Goal: Transaction & Acquisition: Purchase product/service

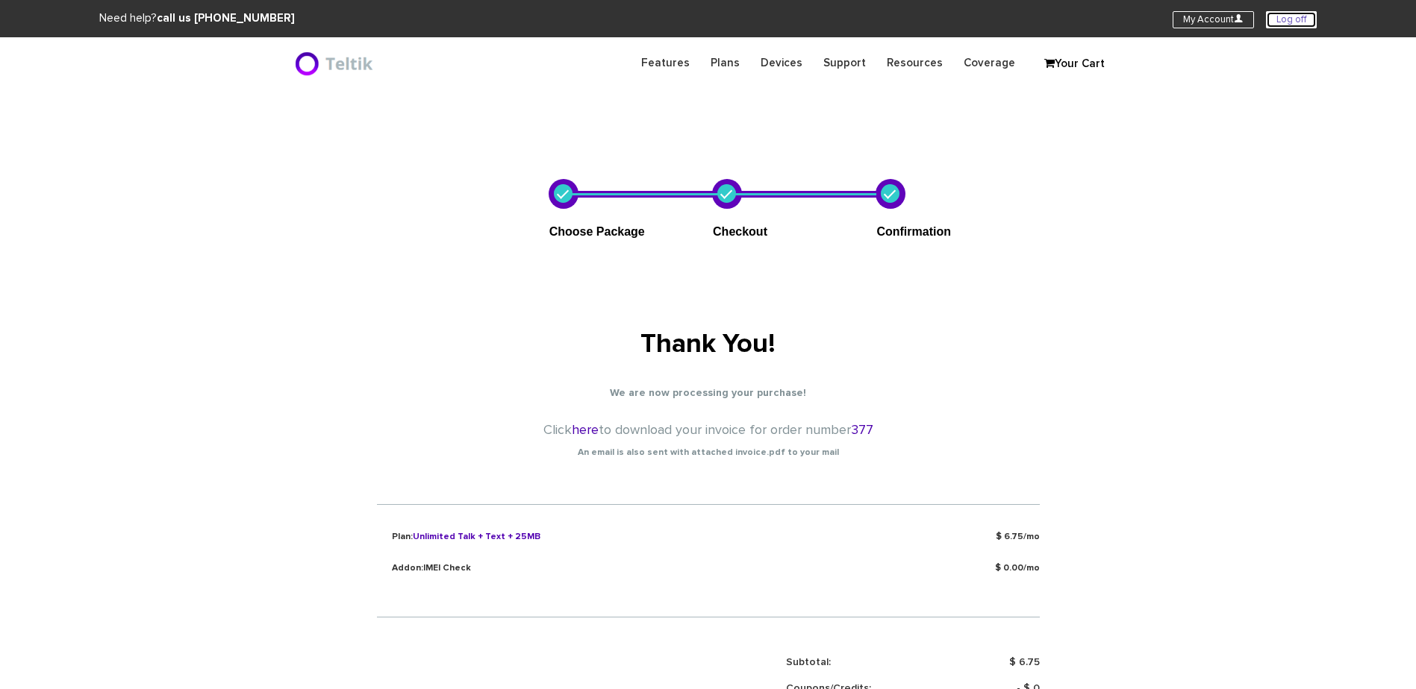
click at [1304, 19] on link "Log off" at bounding box center [1291, 19] width 51 height 17
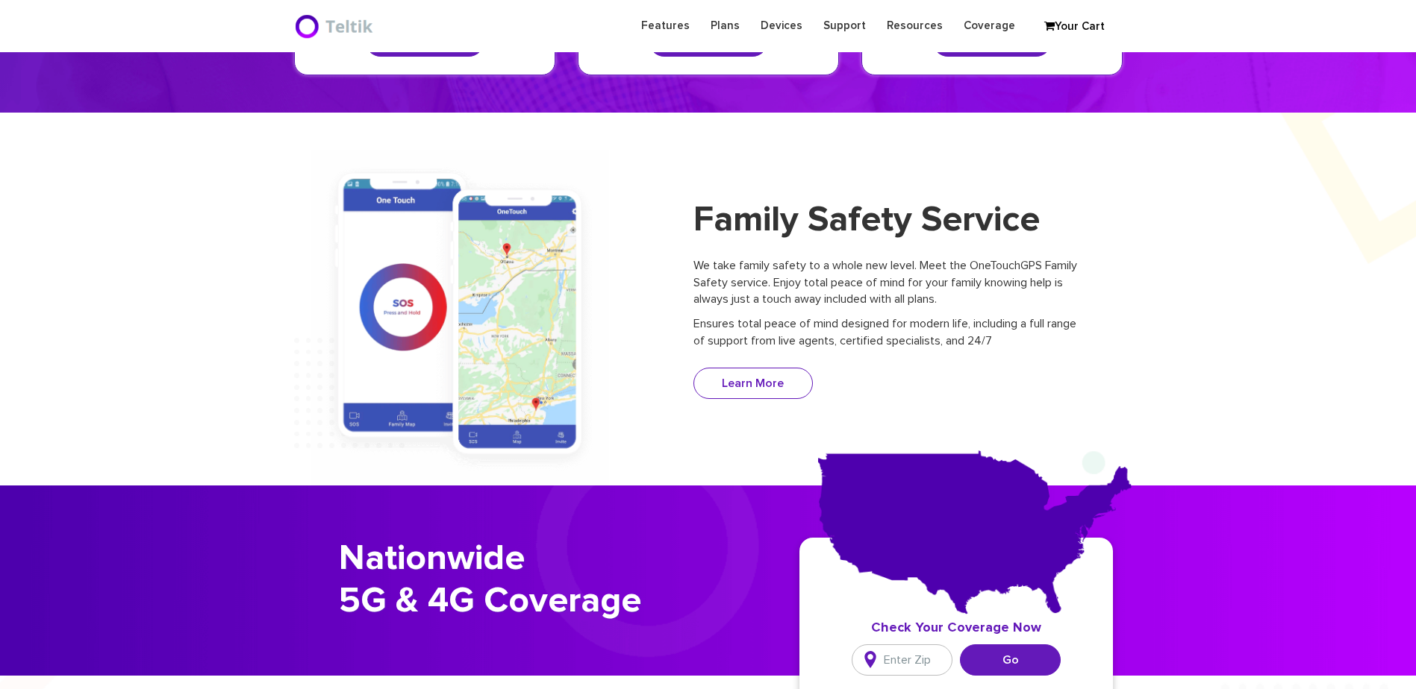
scroll to position [149, 0]
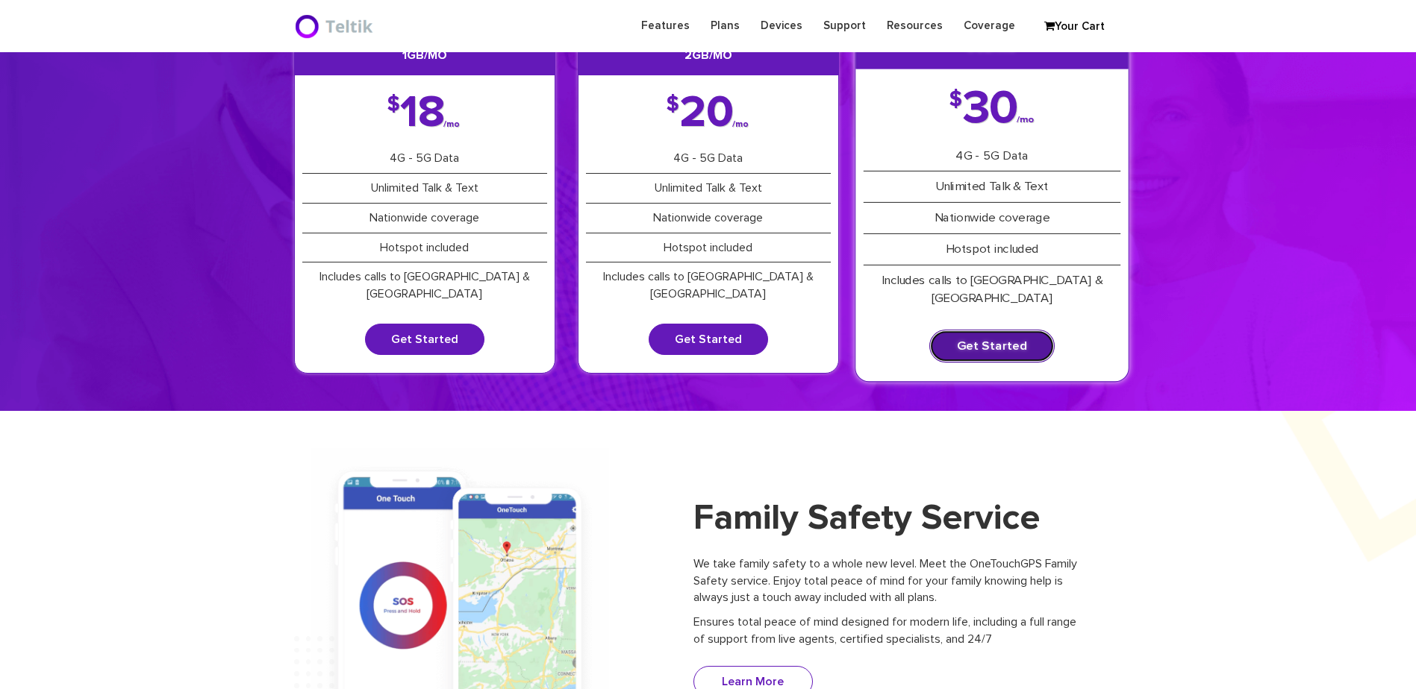
click at [999, 330] on link "Get Started" at bounding box center [991, 346] width 125 height 33
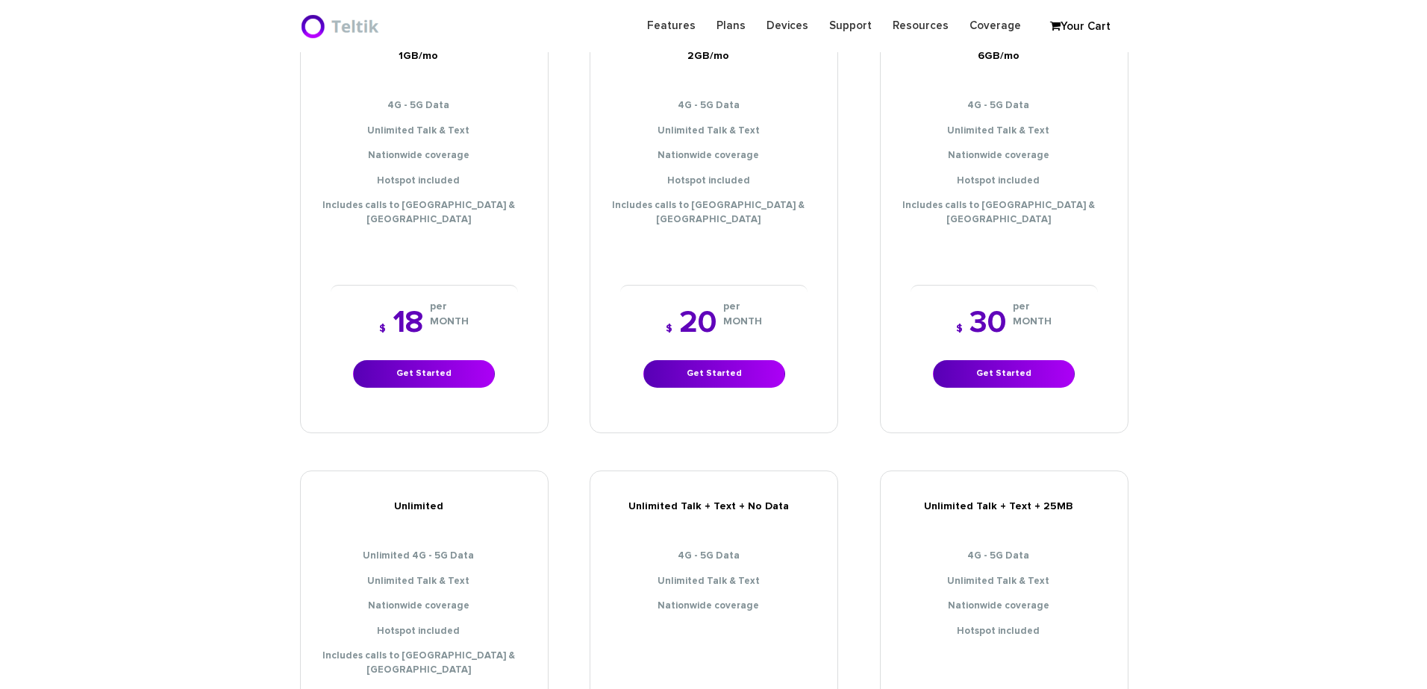
scroll to position [522, 0]
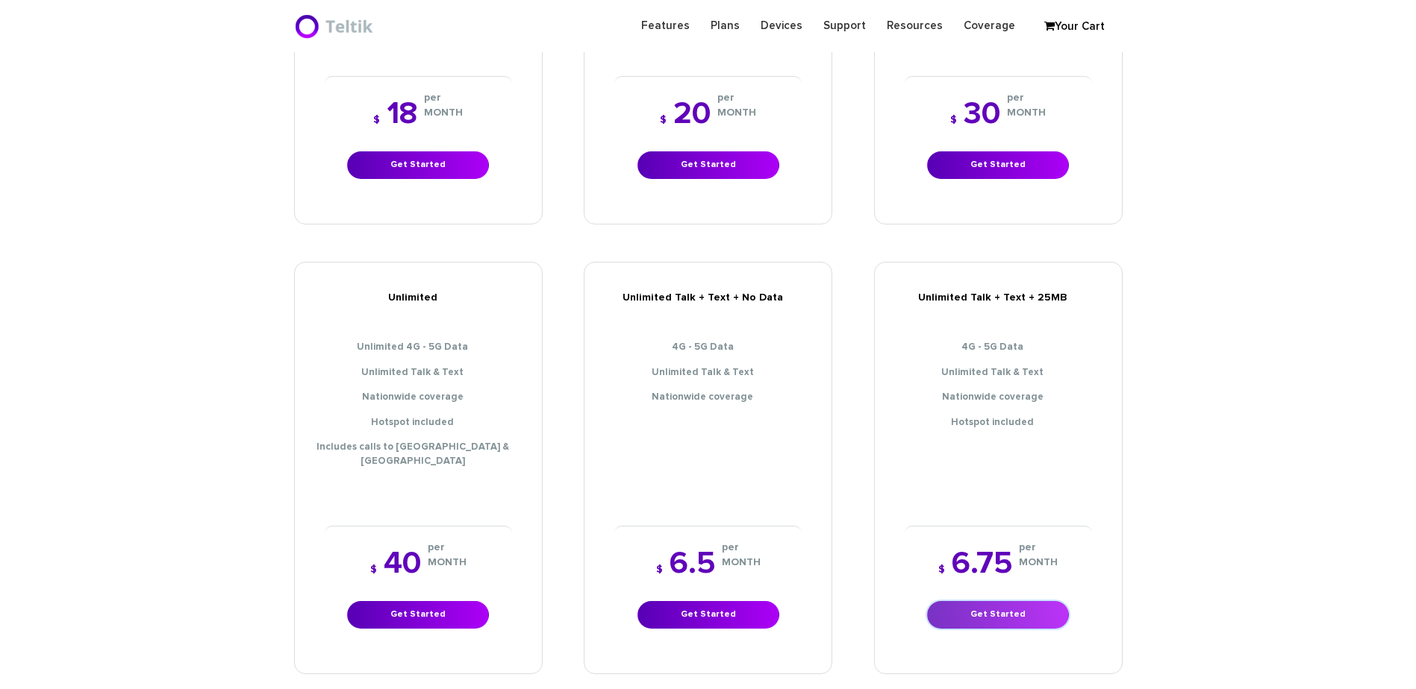
click at [995, 601] on link "Get Started" at bounding box center [998, 615] width 142 height 28
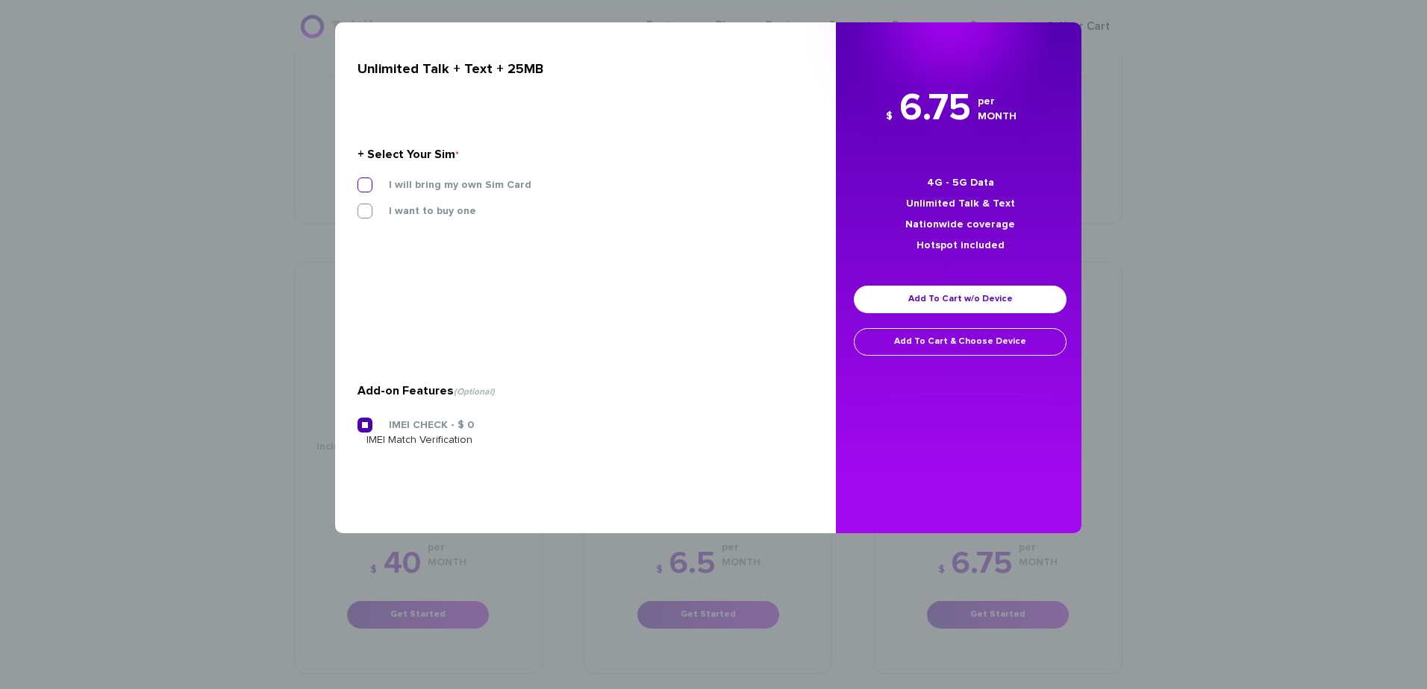
click at [410, 181] on label "I will bring my own Sim Card" at bounding box center [448, 184] width 165 height 13
click at [357, 181] on input "I will bring my own Sim Card" at bounding box center [357, 181] width 0 height 0
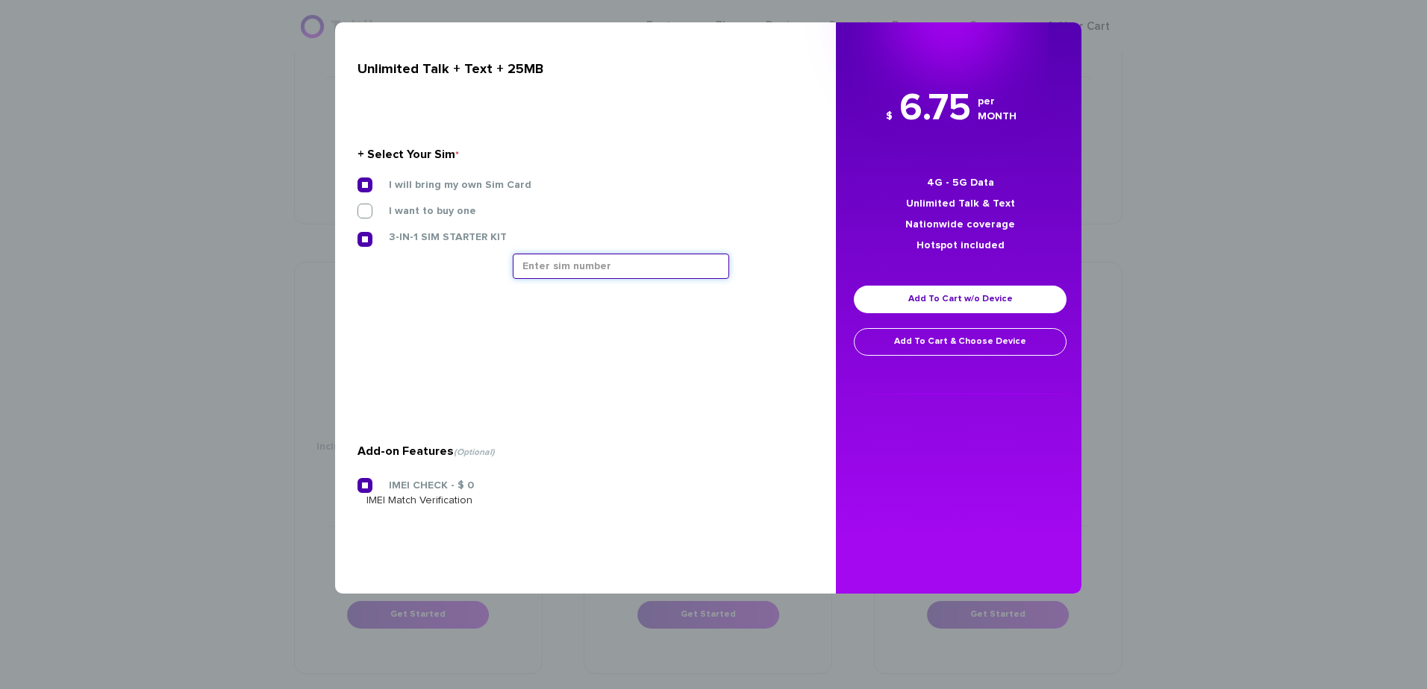
click at [534, 257] on input "text" at bounding box center [621, 266] width 216 height 25
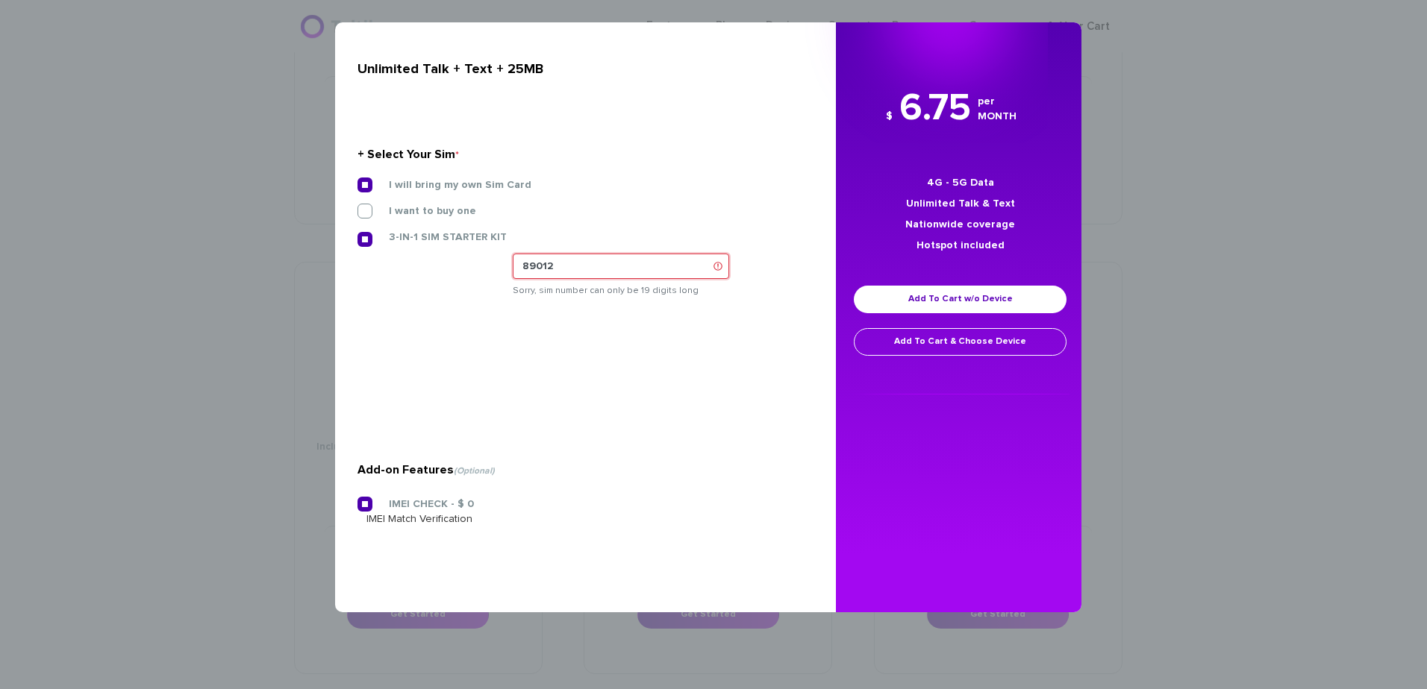
click at [581, 276] on input "89012" at bounding box center [621, 266] width 216 height 25
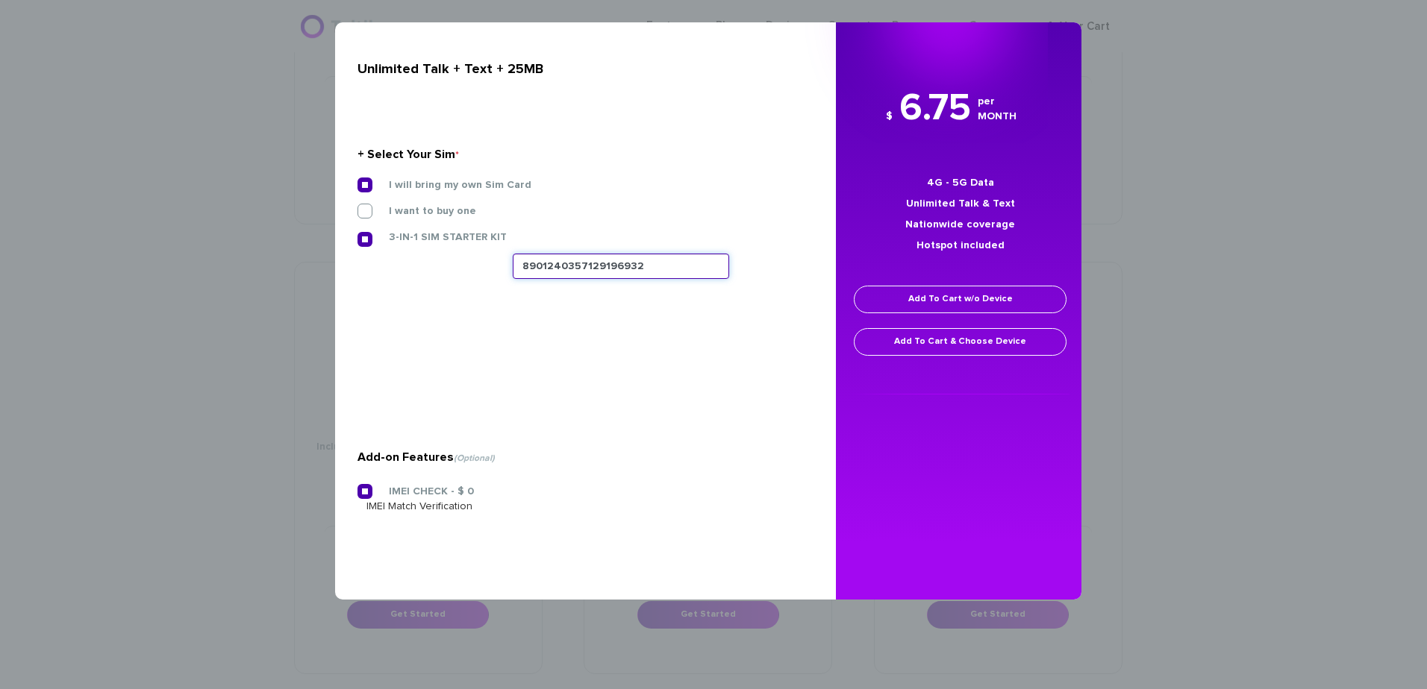
type input "8901240357129196932"
click at [966, 301] on link "Add To Cart w/o Device" at bounding box center [960, 300] width 213 height 28
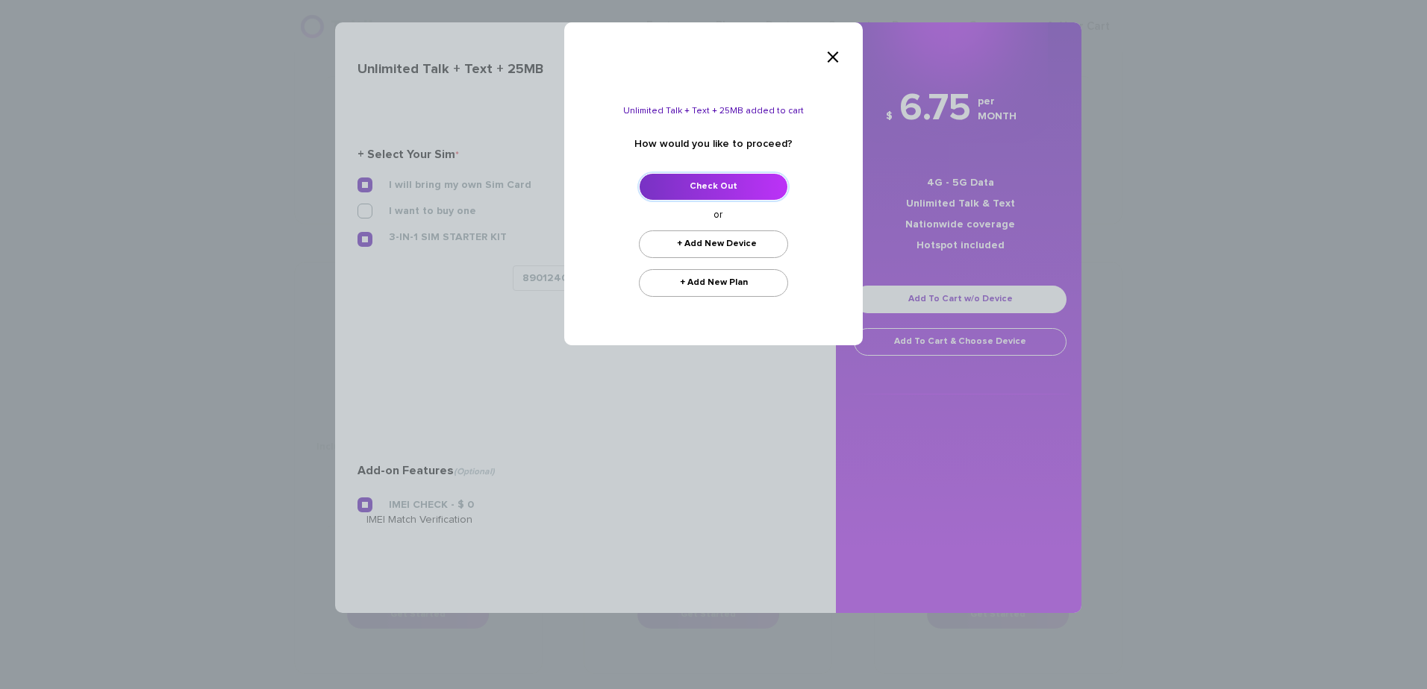
click at [710, 184] on link "Check Out" at bounding box center [713, 187] width 149 height 28
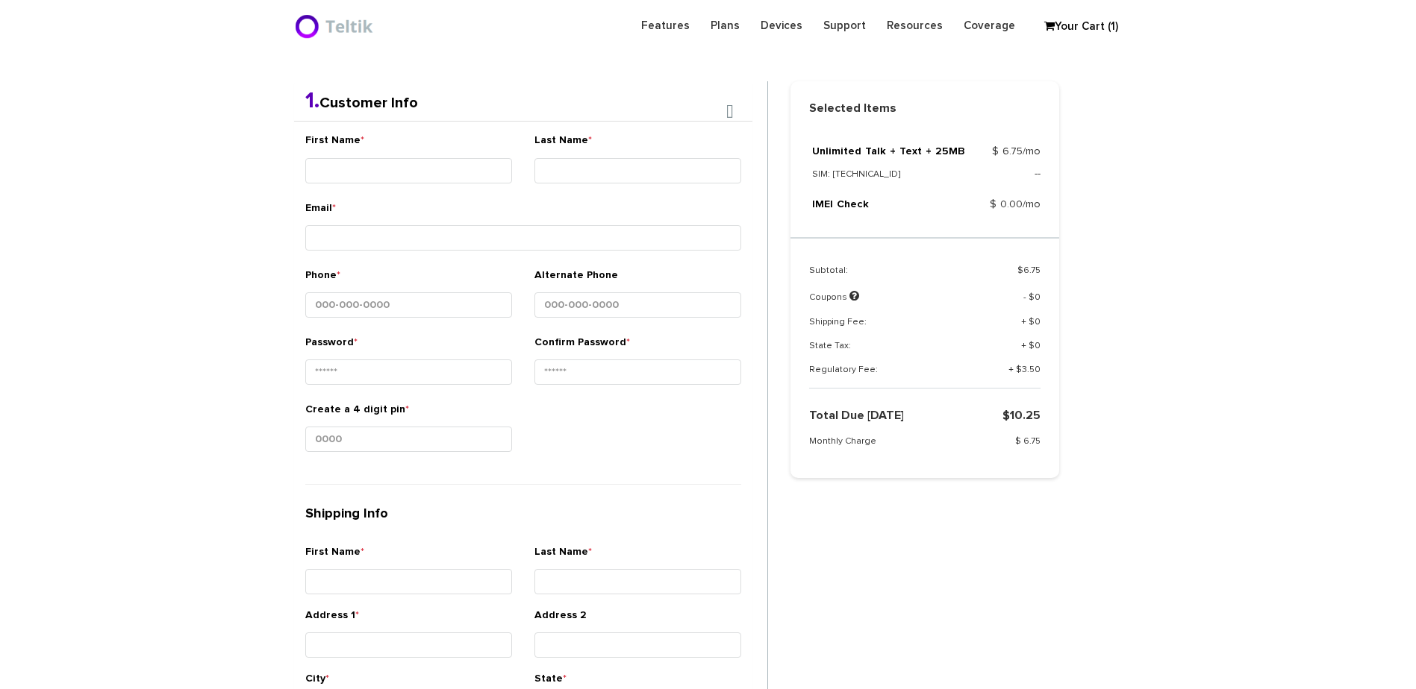
scroll to position [316, 0]
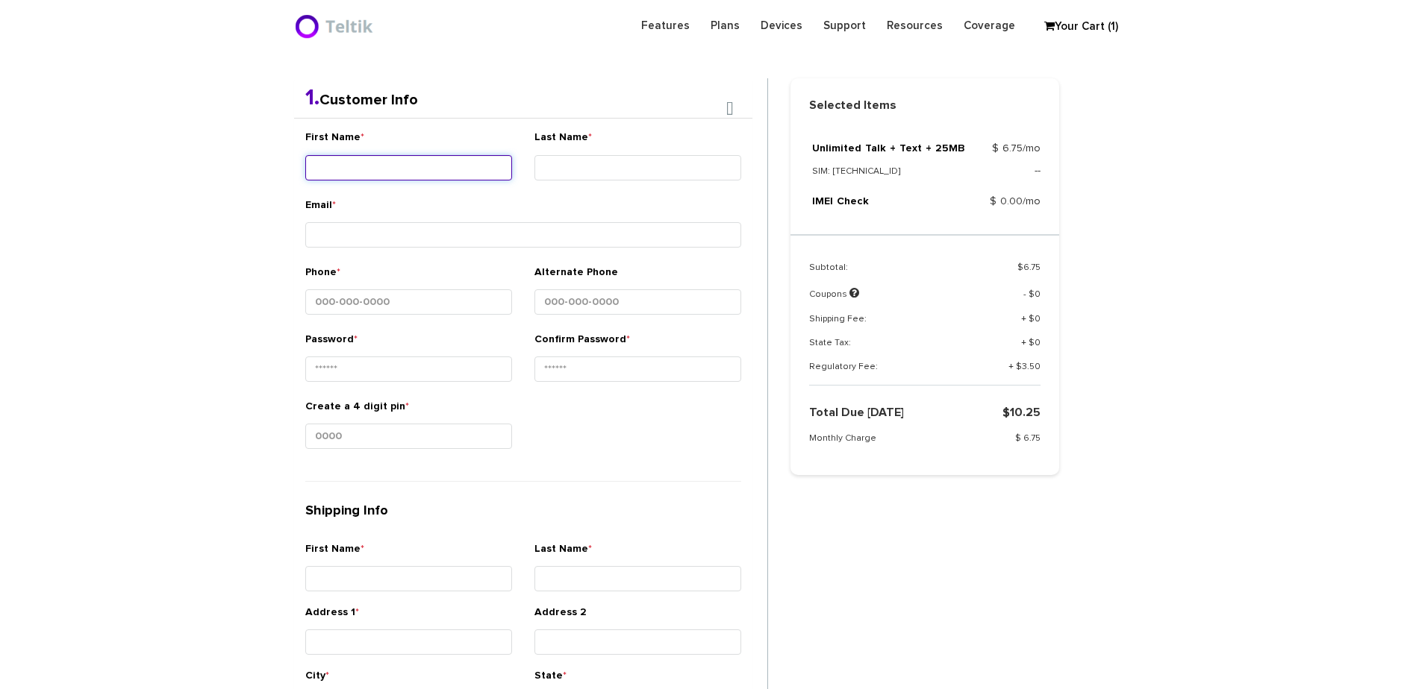
click at [445, 178] on input "First Name *" at bounding box center [408, 167] width 207 height 25
type input "Ner - Aaron"
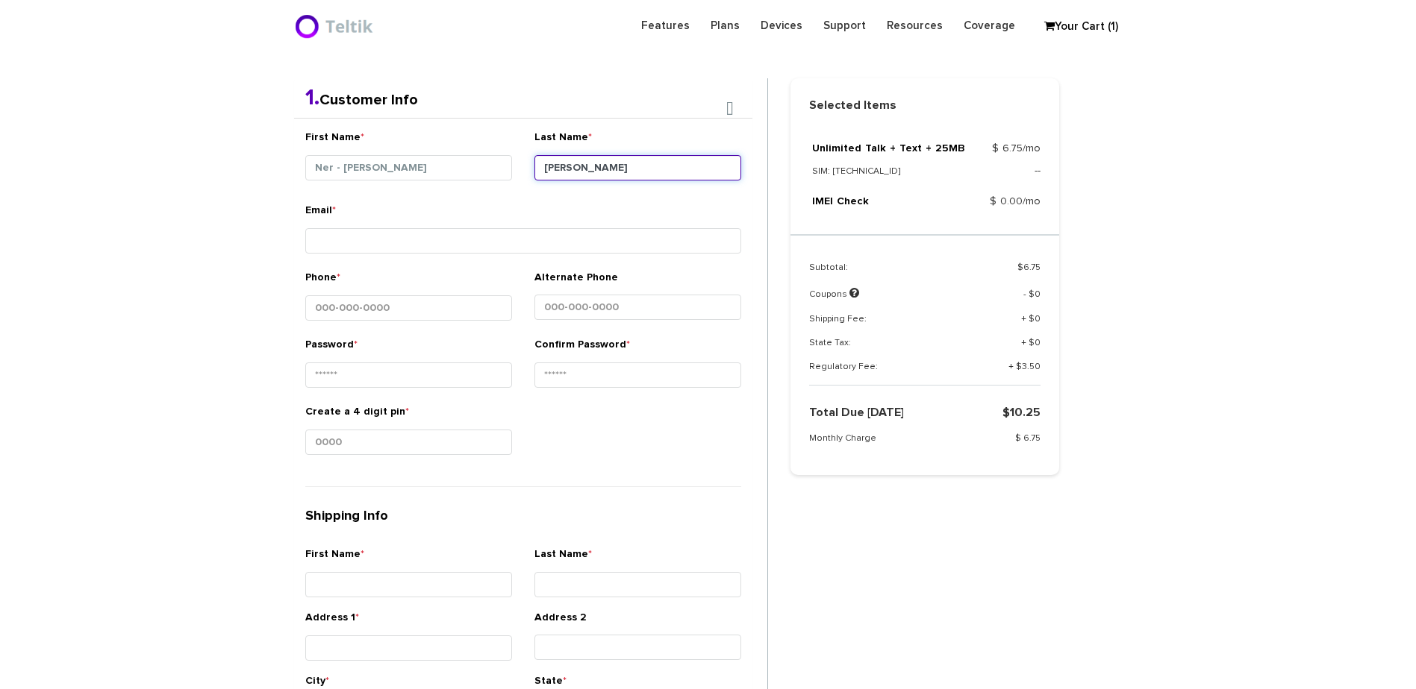
type input "Melka"
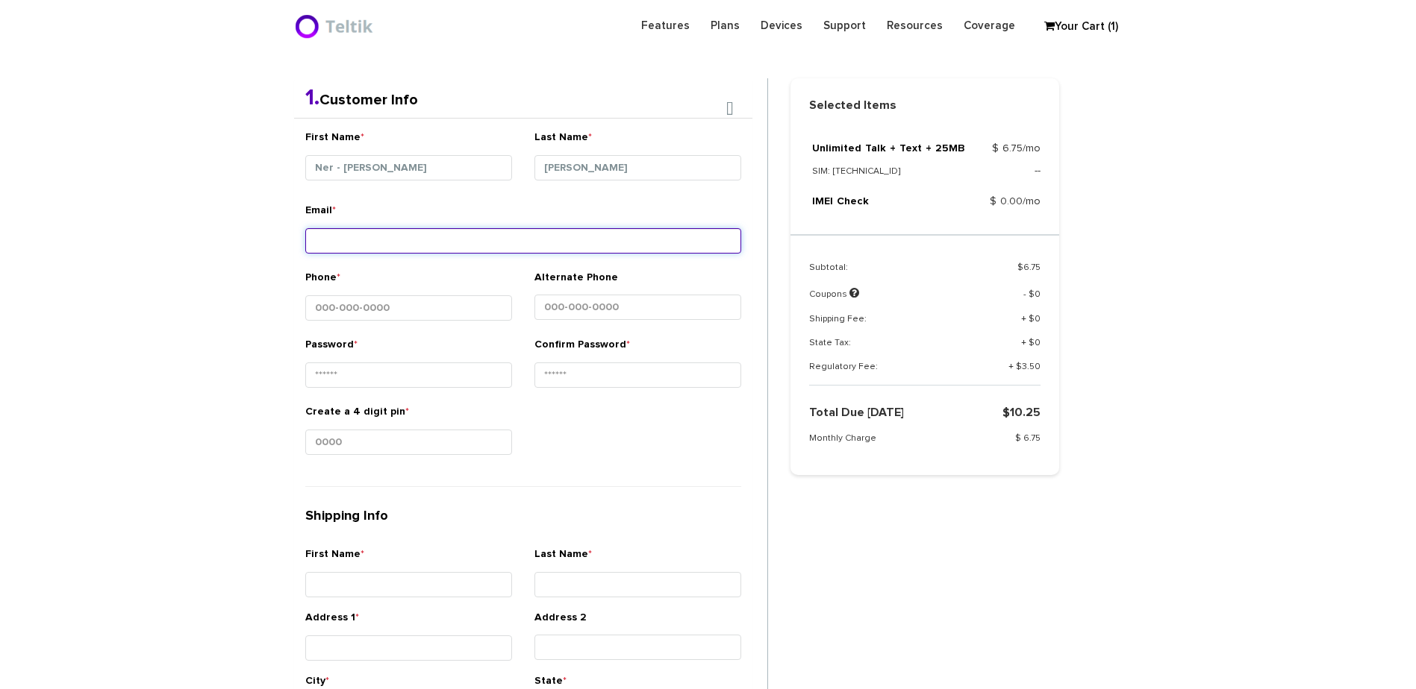
click at [371, 235] on input "Email *" at bounding box center [523, 240] width 436 height 25
type input "n"
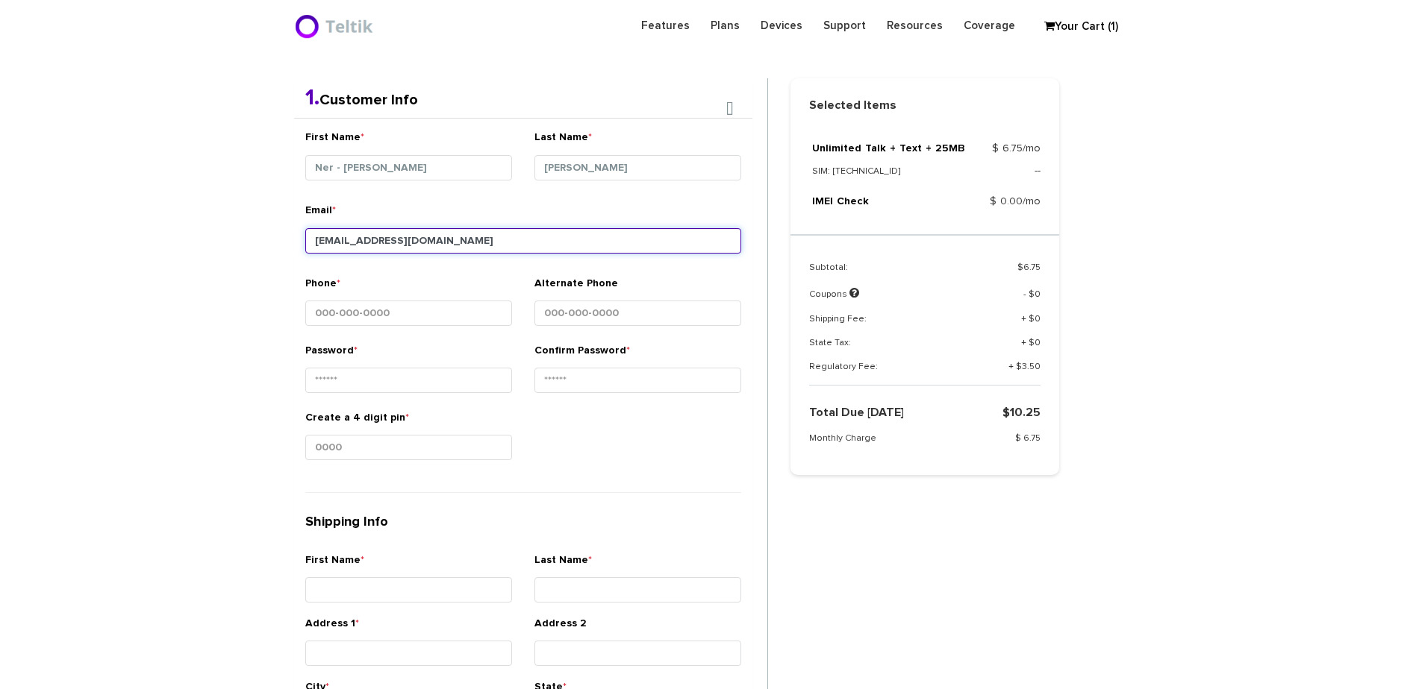
type input "nathmelka@yahoo.fr"
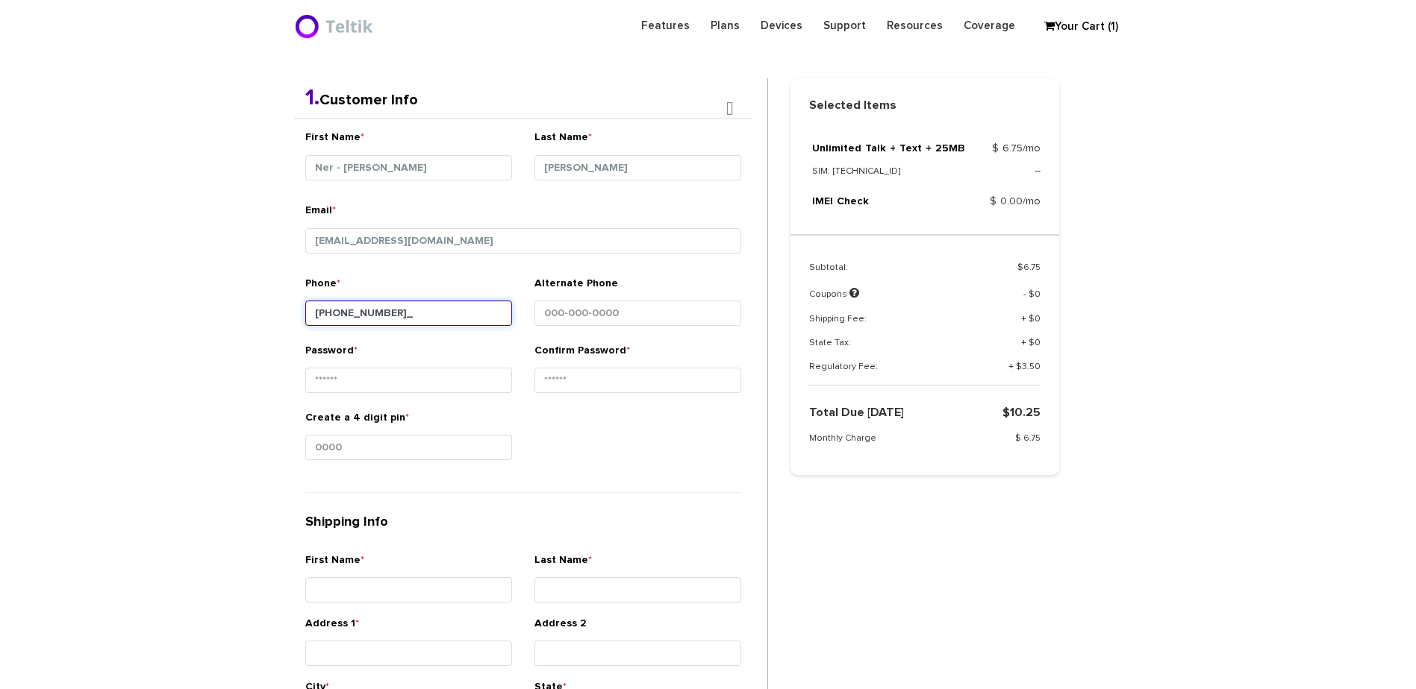
type input "203-500-8934"
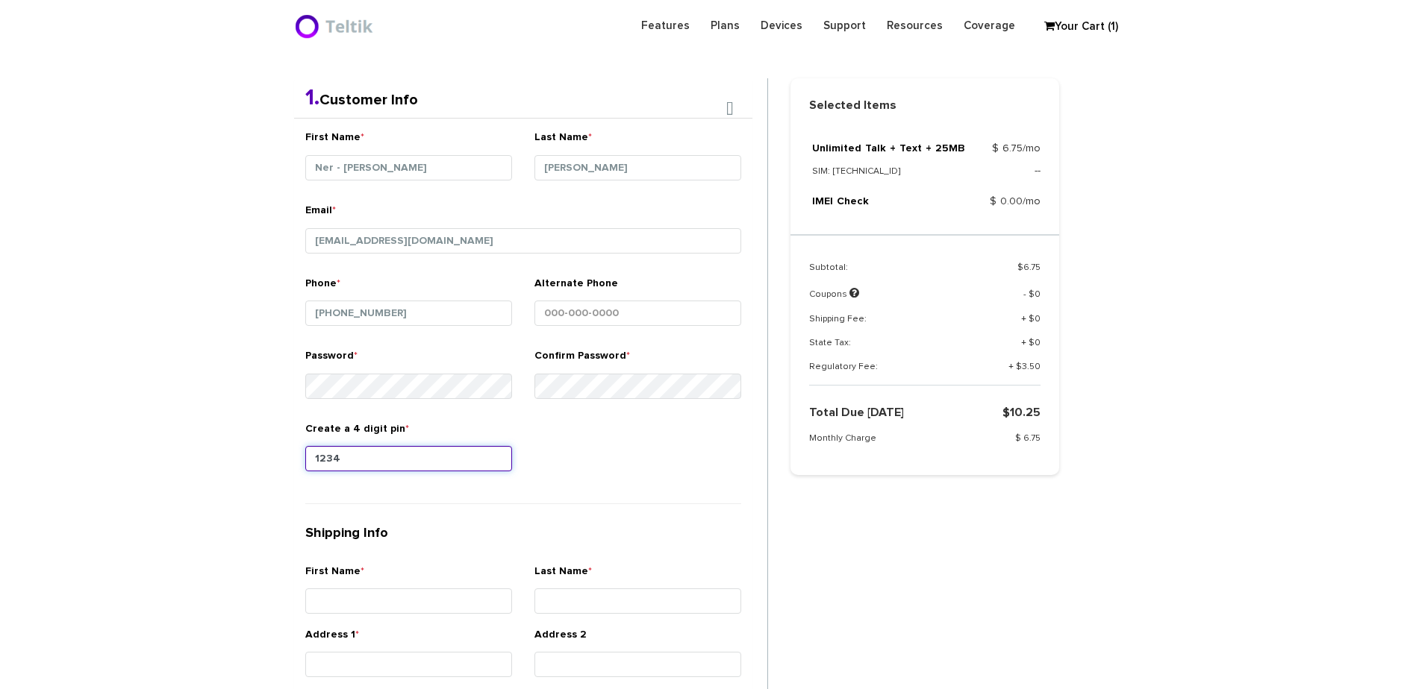
type input "1234"
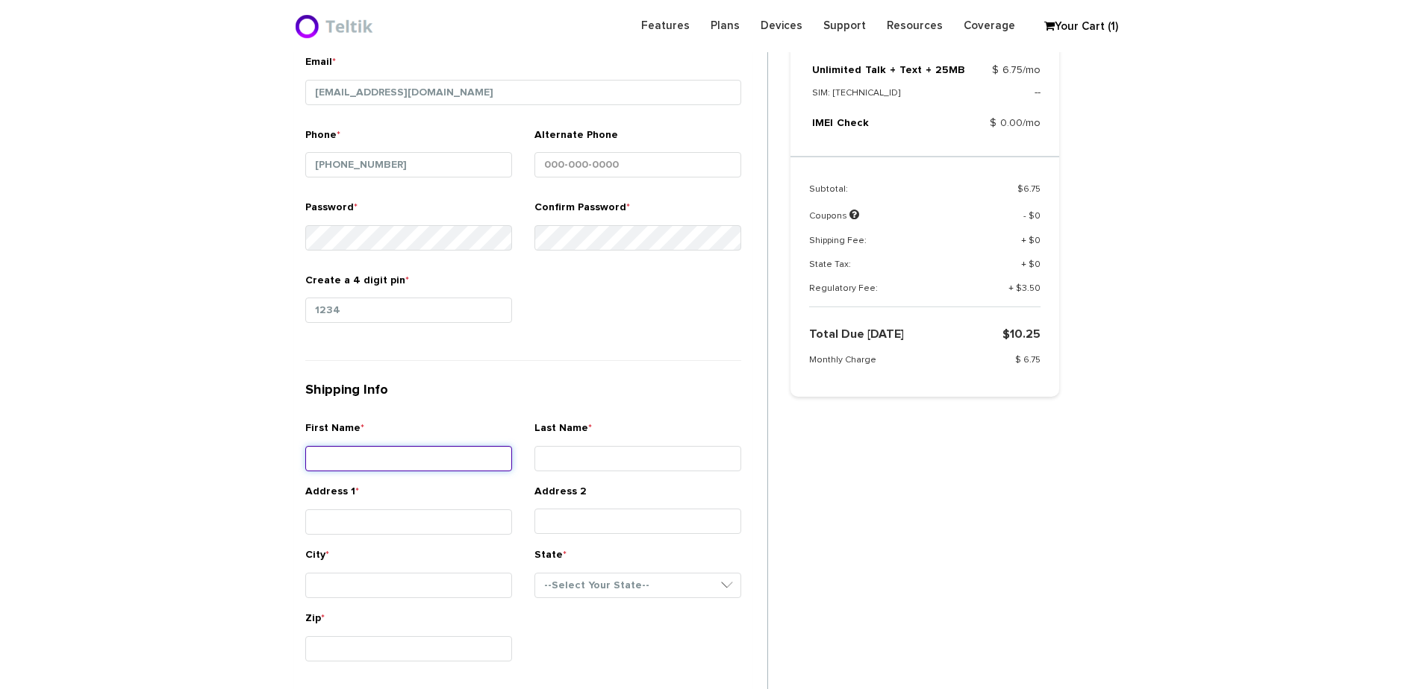
scroll to position [465, 0]
type input "Aaron"
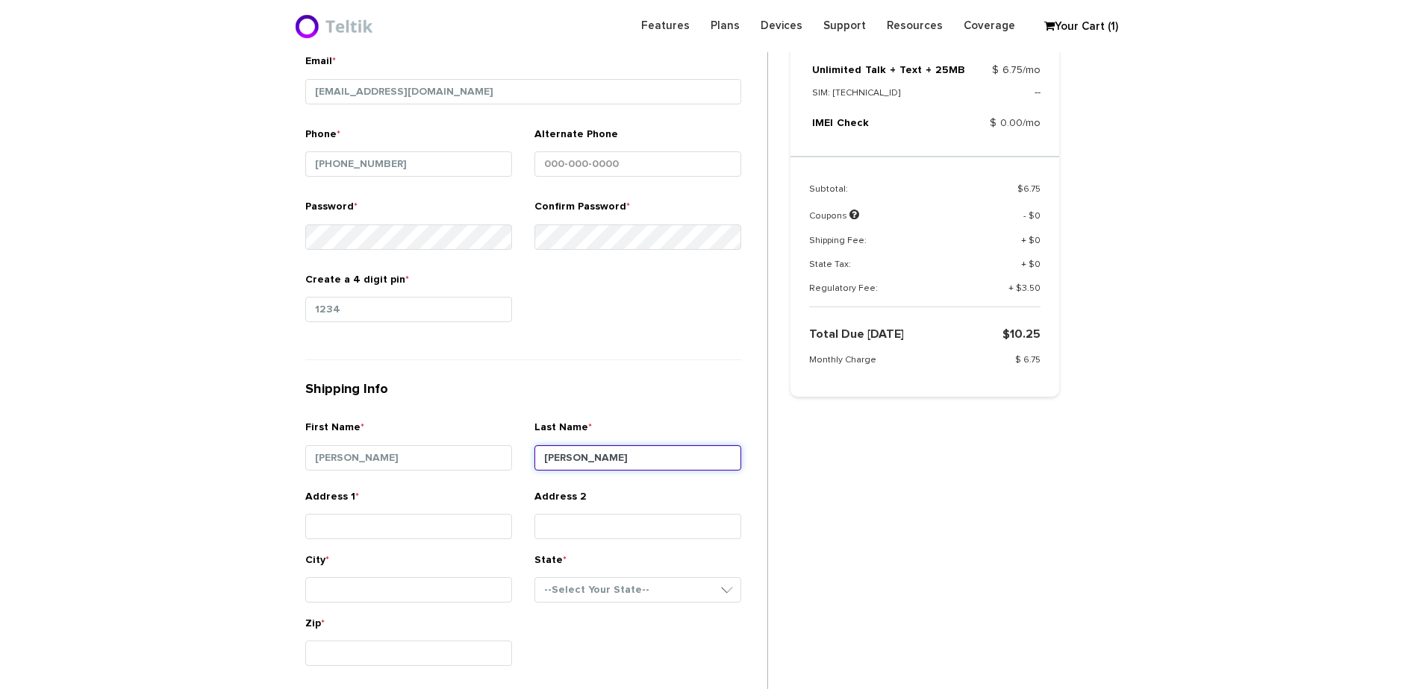
type input "Melka"
type input "561 Willow Street"
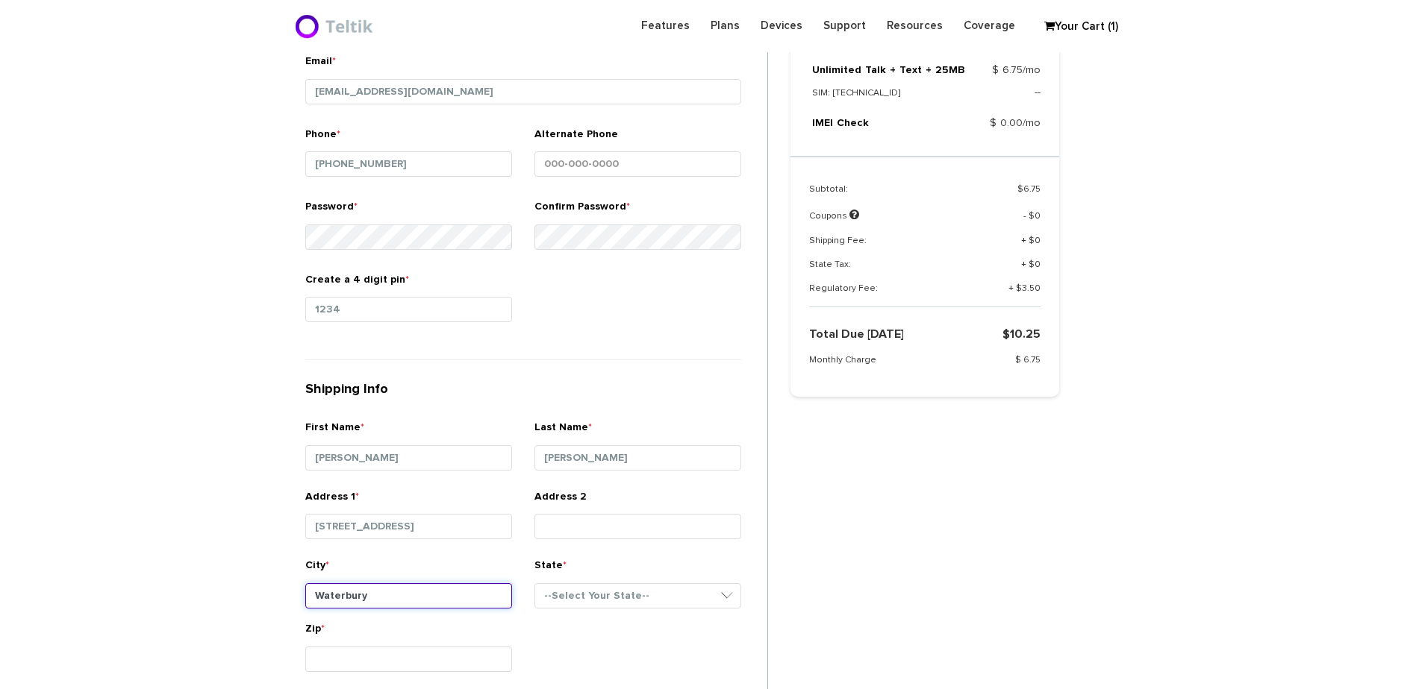
type input "Waterbury"
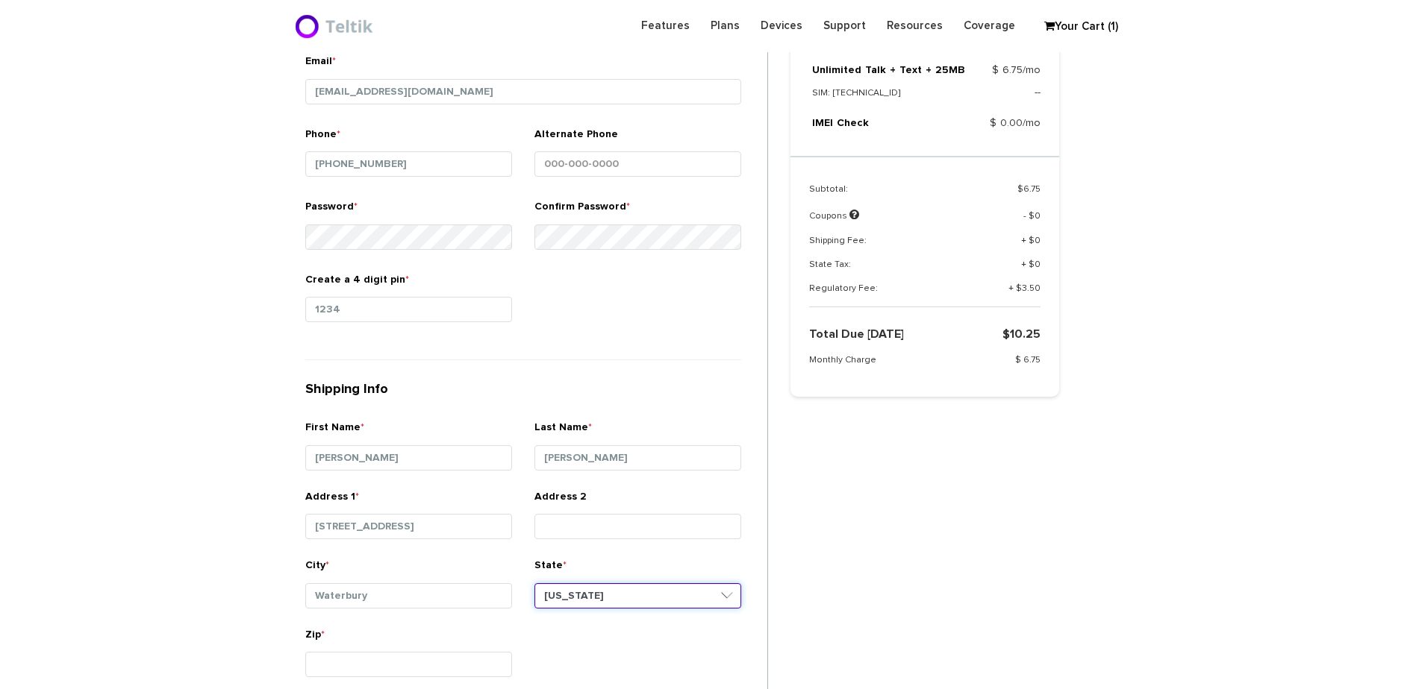
select select "CT"
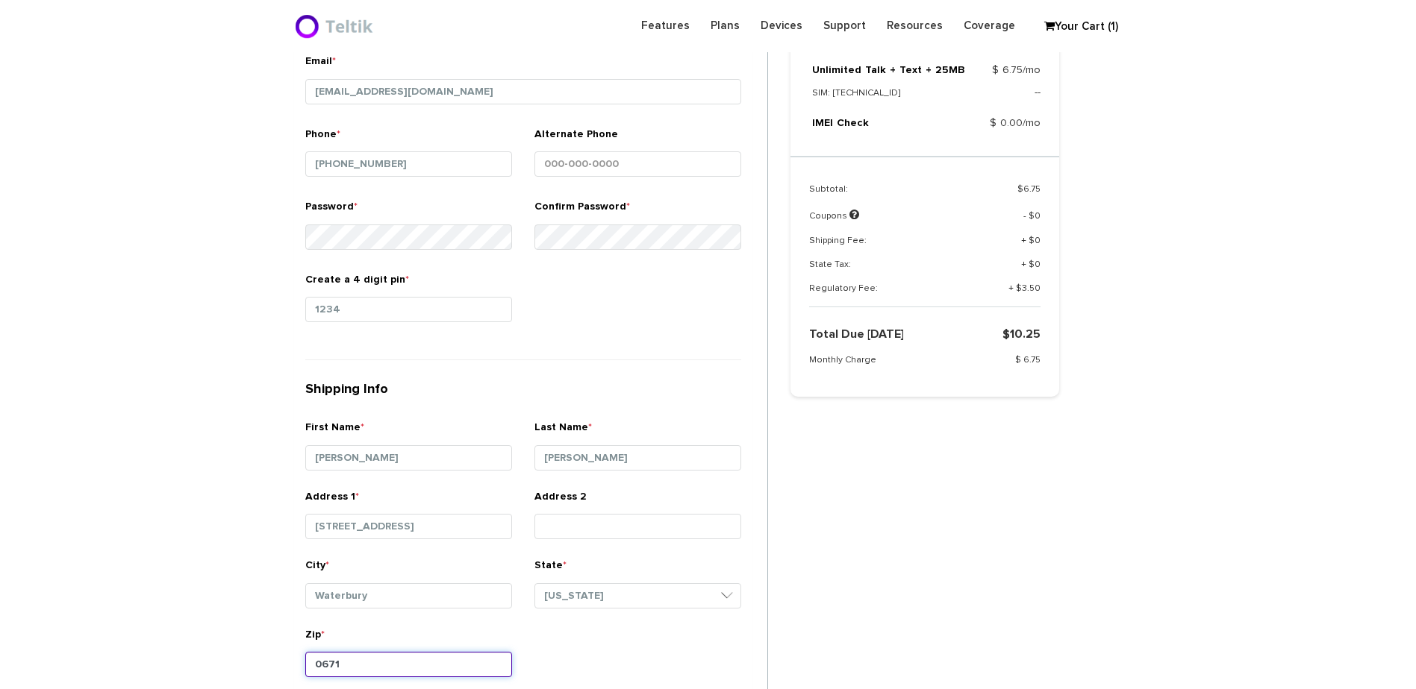
type input "06710"
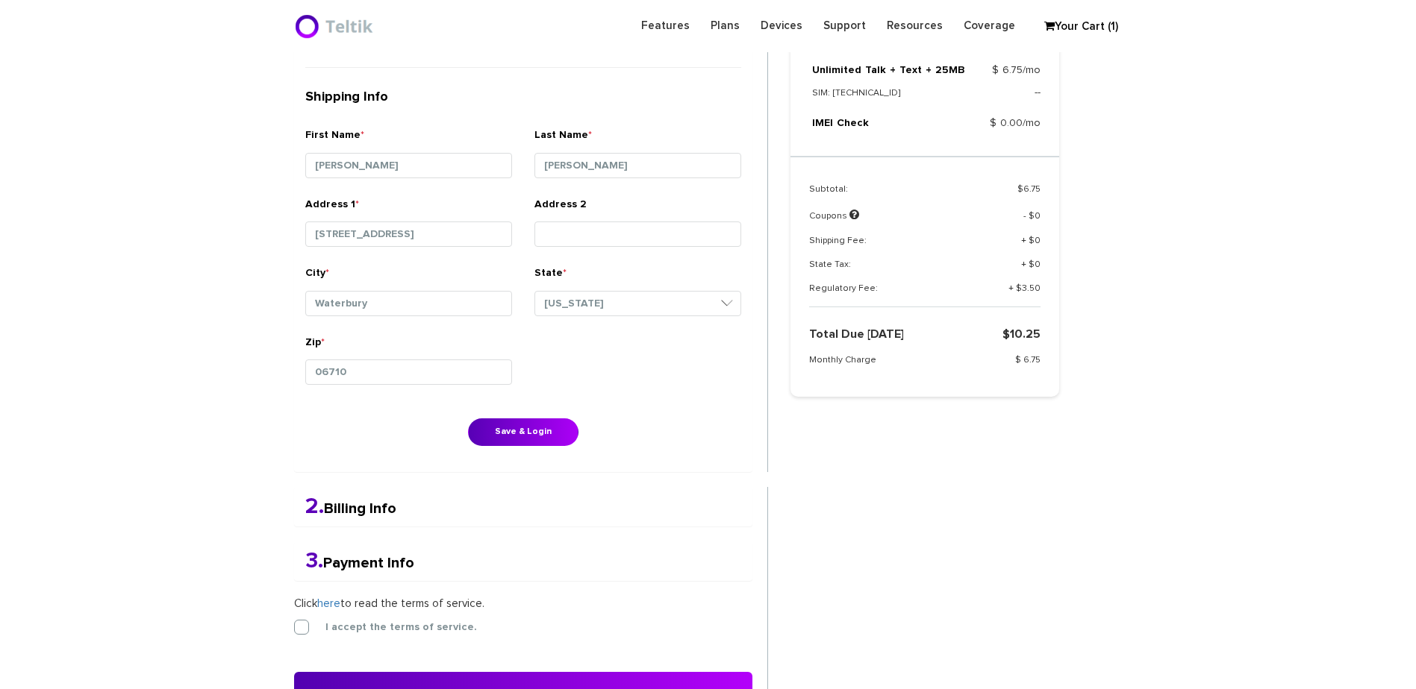
scroll to position [763, 0]
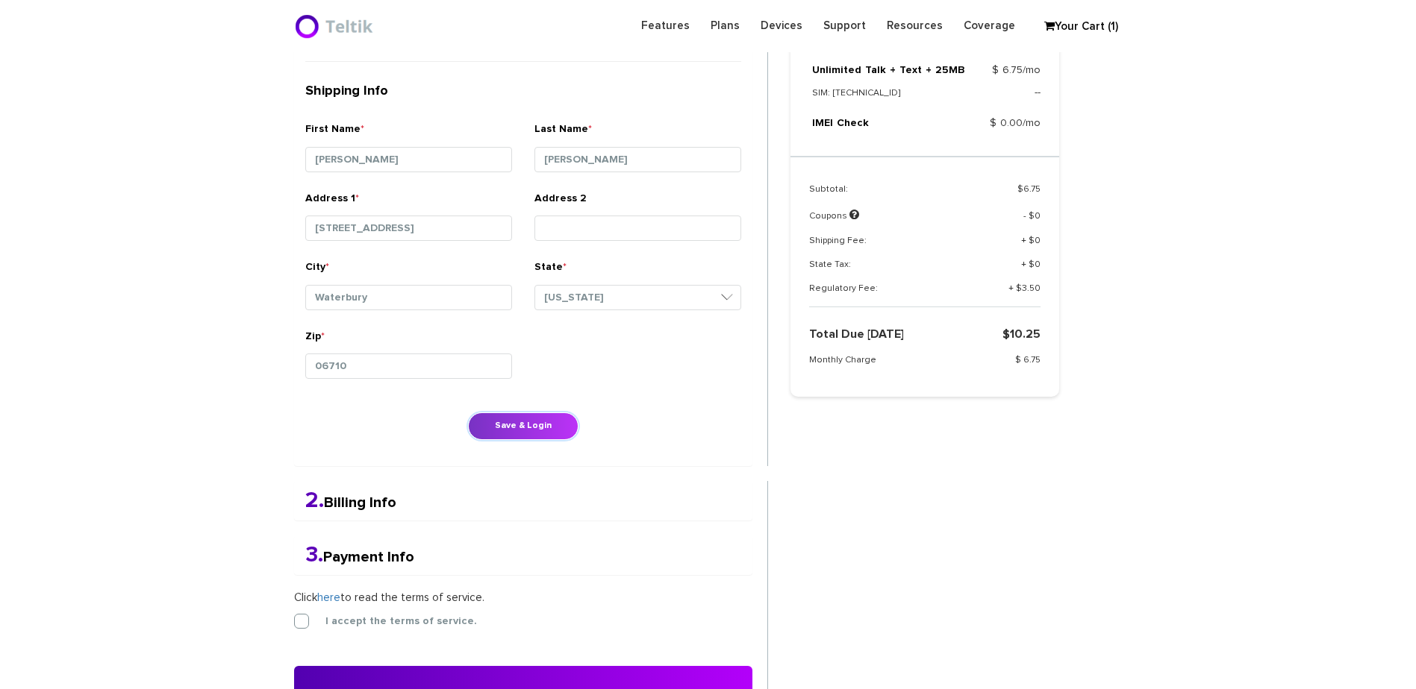
click at [504, 419] on button "Save & Login" at bounding box center [523, 427] width 110 height 28
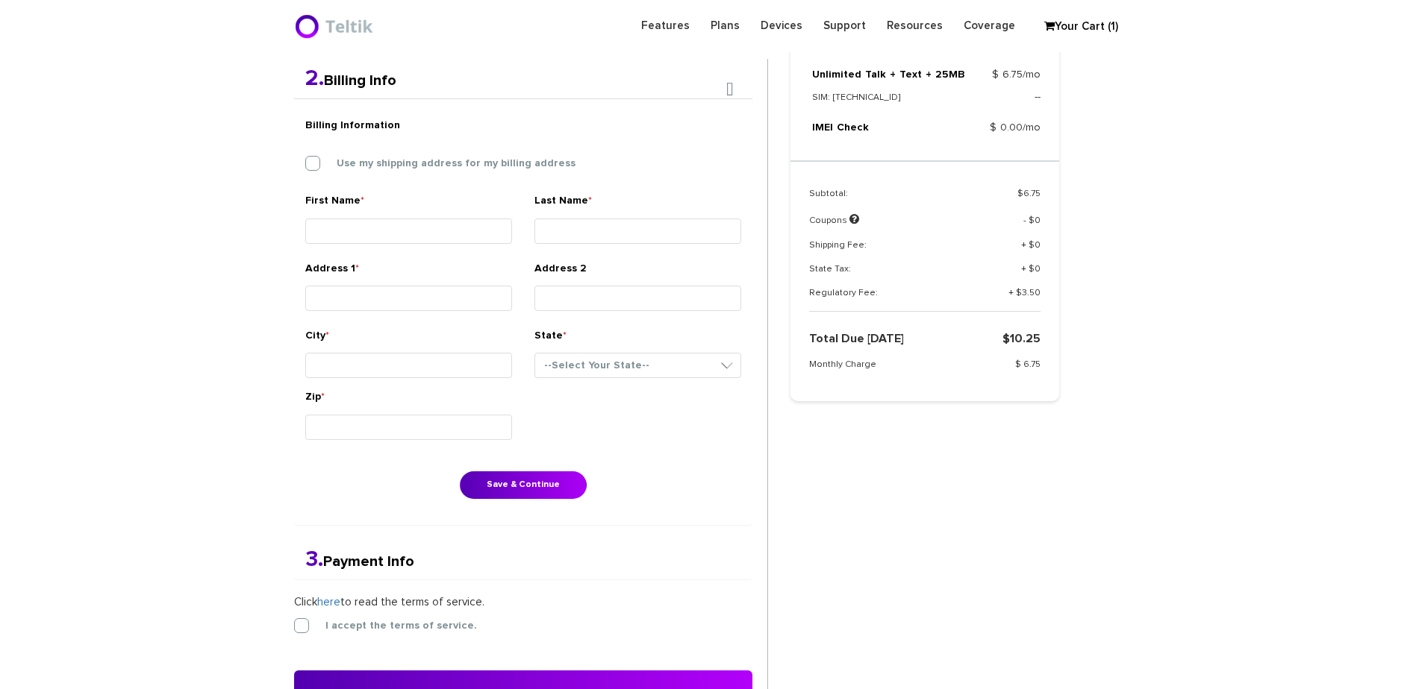
click at [399, 152] on div "Billing Information Use my shipping address for my billing address" at bounding box center [523, 151] width 458 height 83
click at [409, 168] on label "Use my shipping address for my billing address" at bounding box center [444, 163] width 261 height 13
click at [305, 160] on input "Use my shipping address for my billing address" at bounding box center [305, 160] width 0 height 0
type input "Aaron"
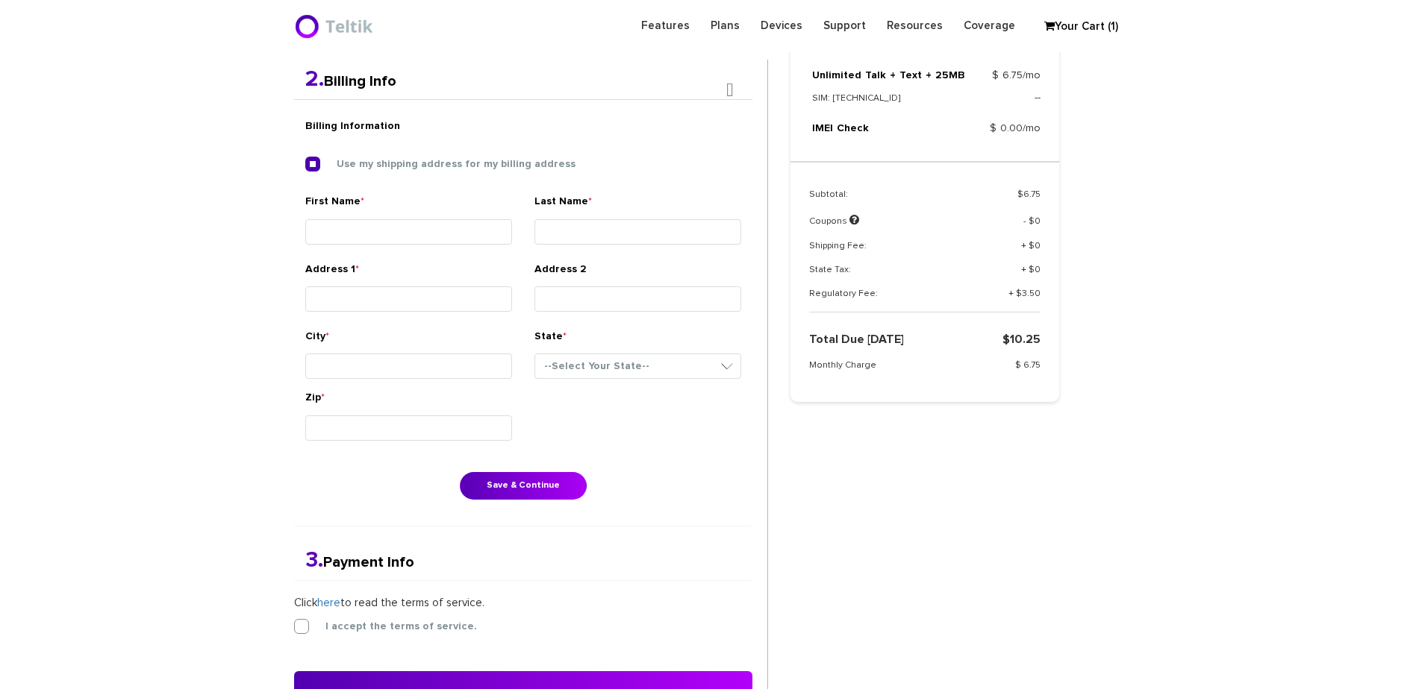
type input "Melka"
type input "561 Willow Street"
type input "Waterbury"
select select "CT"
click at [534, 482] on button "Save & Continue" at bounding box center [523, 486] width 127 height 28
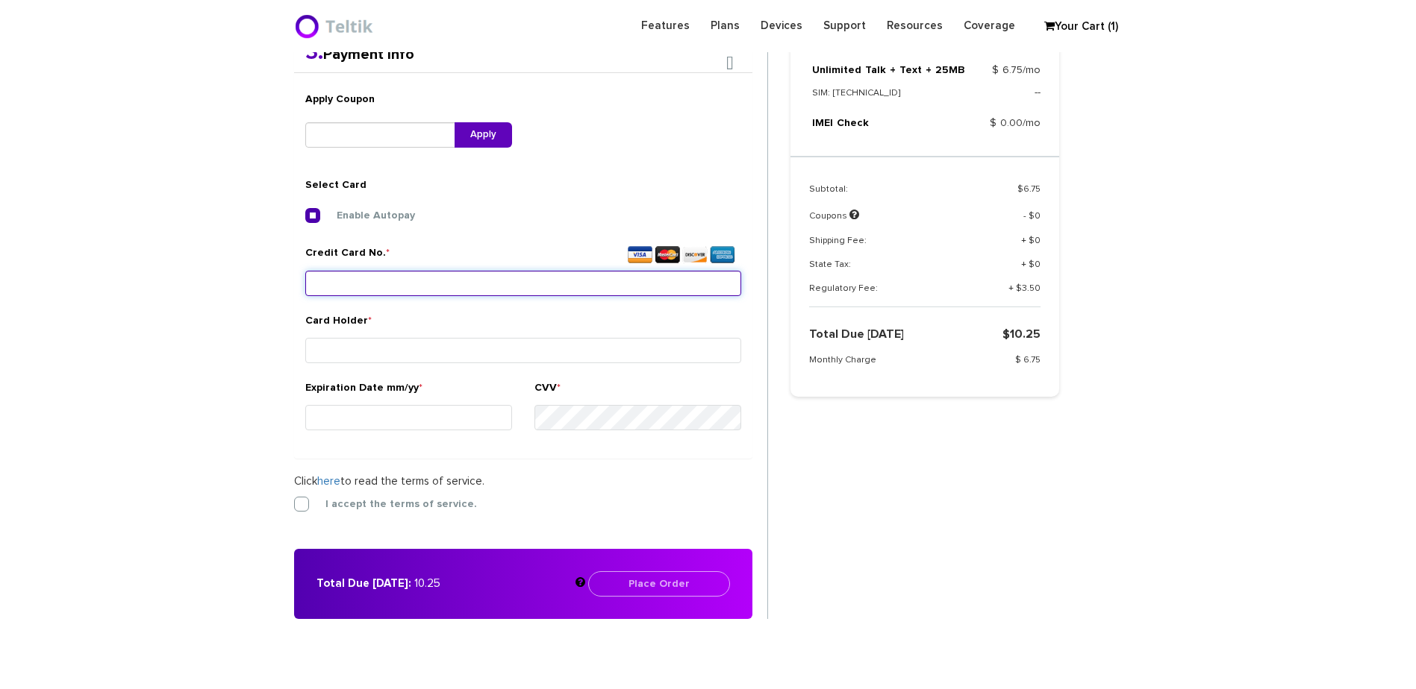
click at [384, 295] on div "Credit Card No. *" at bounding box center [523, 273] width 436 height 56
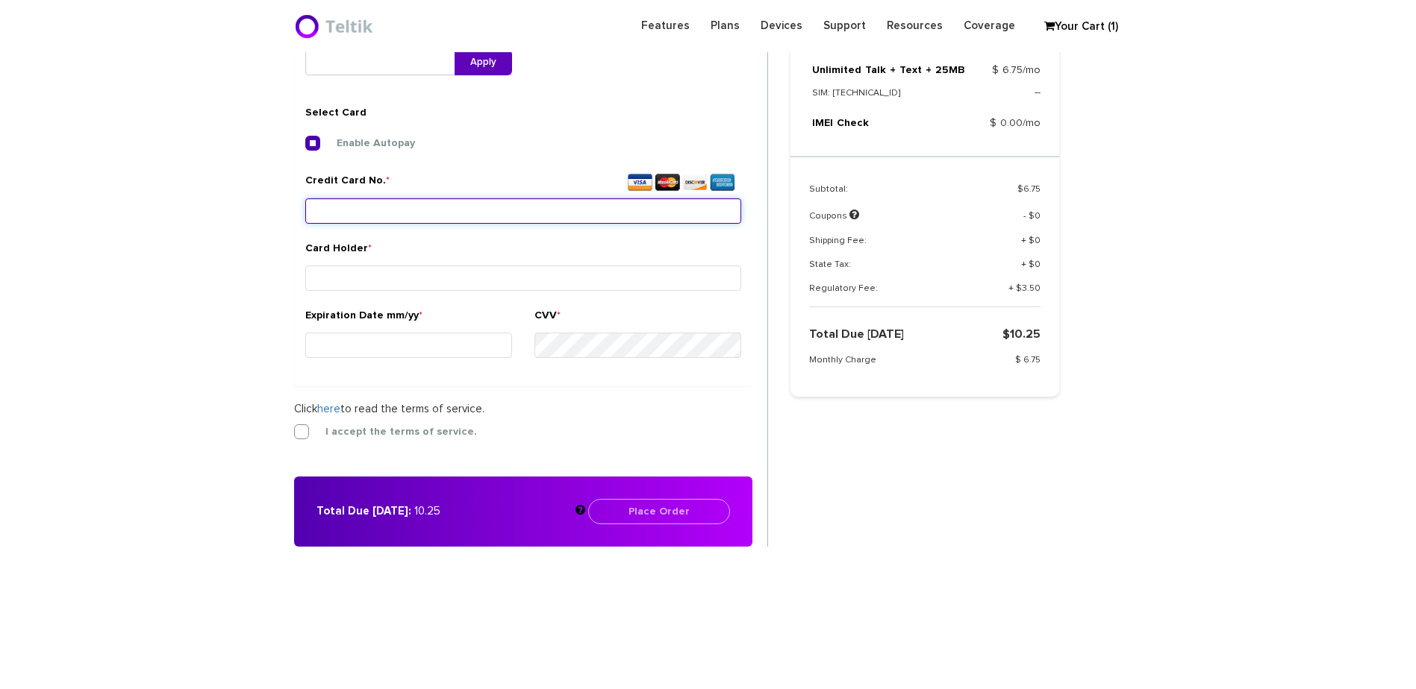
scroll to position [558, 0]
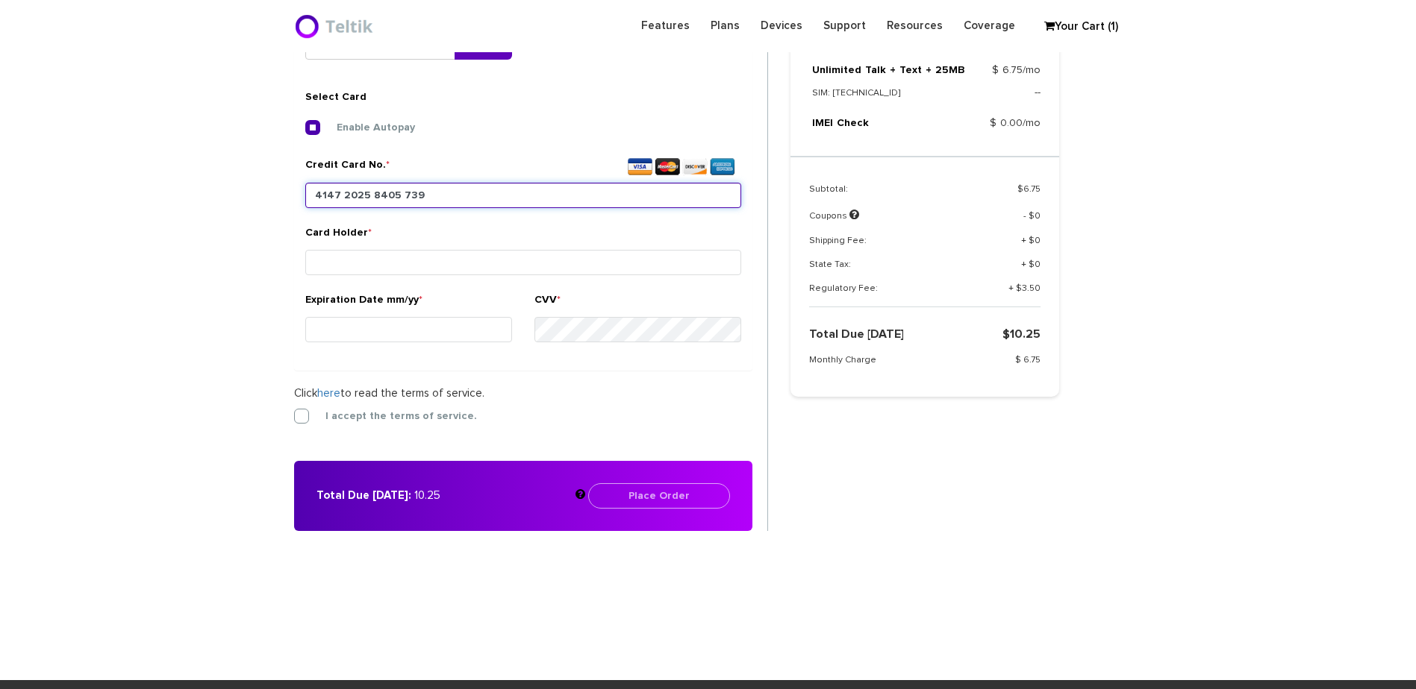
type input "4147 2025 8405 7390"
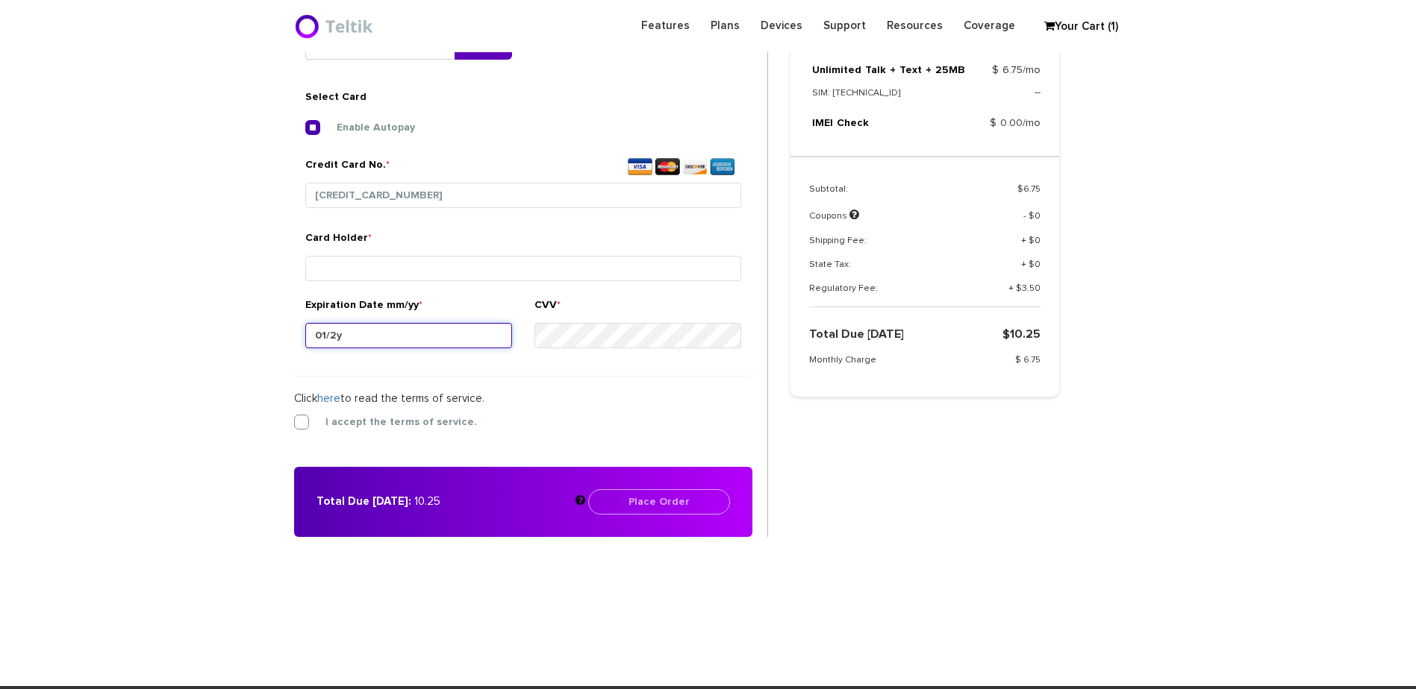
type input "01/28"
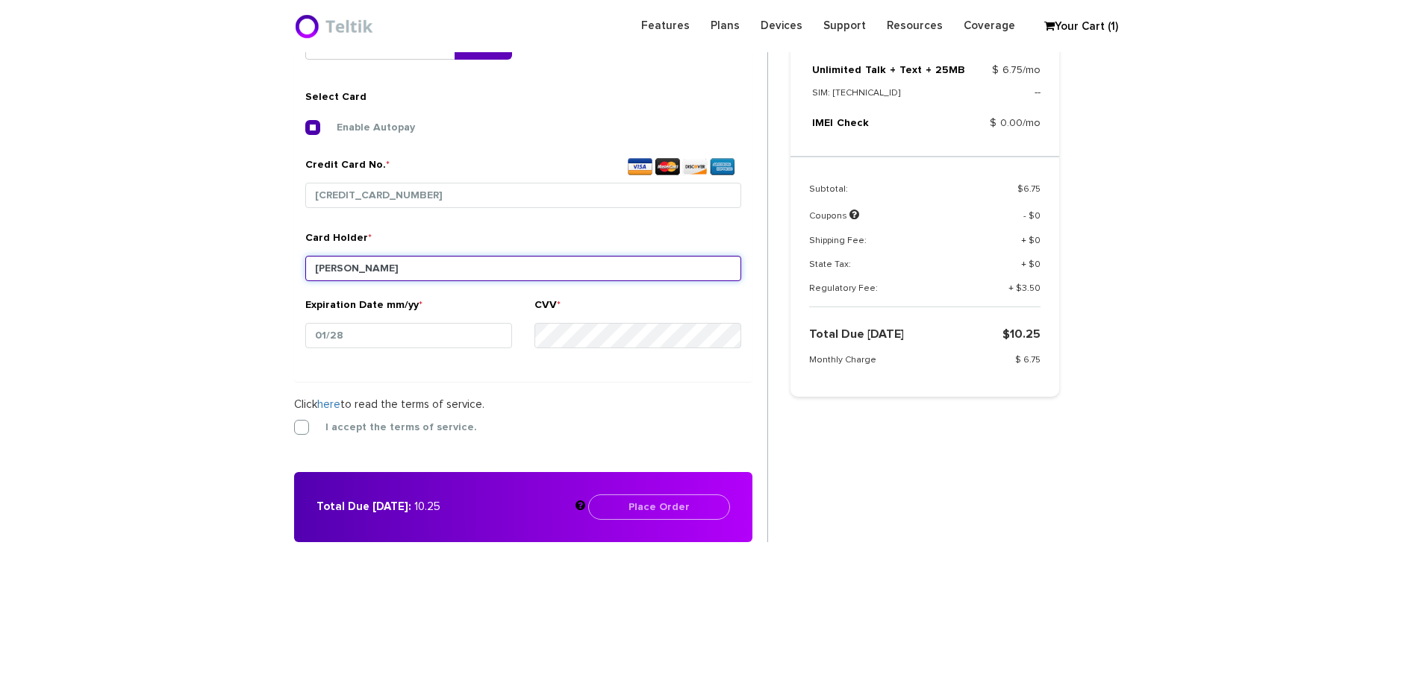
click at [329, 269] on input "Natalie Malka" at bounding box center [523, 268] width 436 height 25
click at [331, 269] on input "Natalie Malka" at bounding box center [523, 268] width 436 height 25
type input "Nathalie Malka"
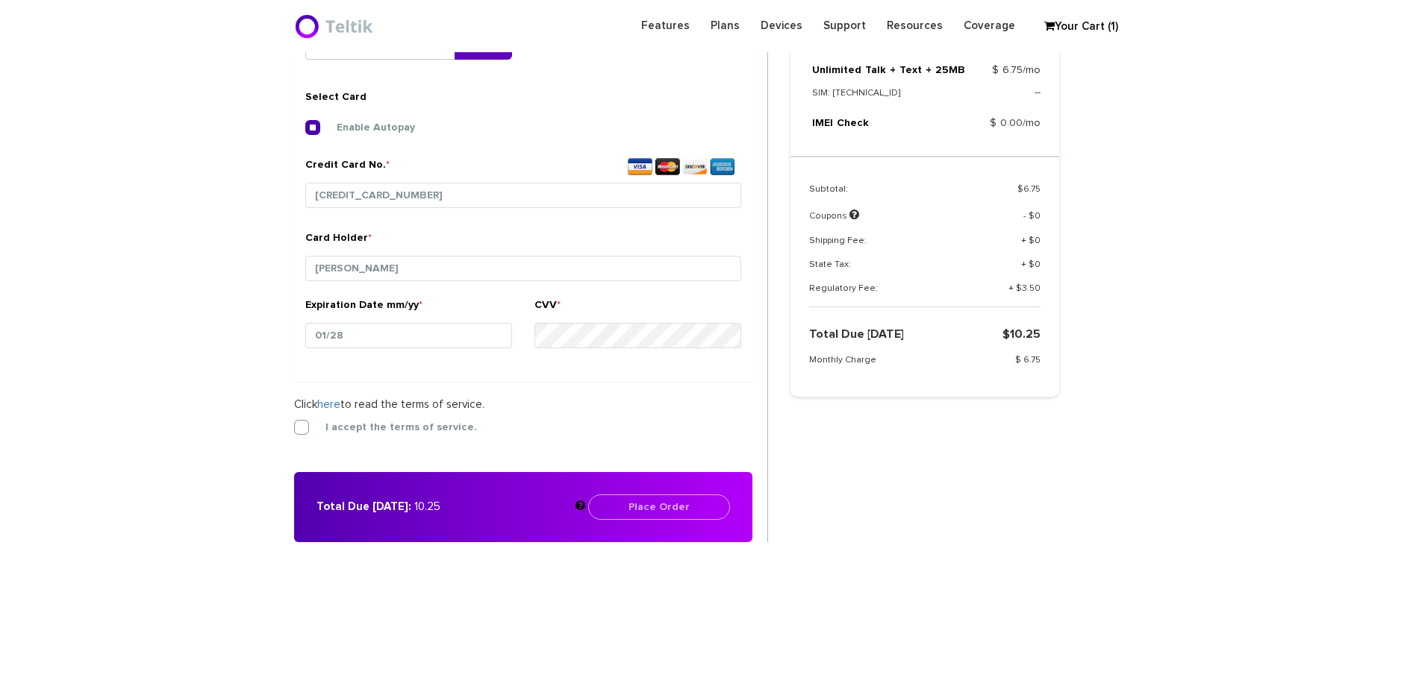
click at [407, 422] on form "2. Billing Info Billing Information Use my shipping address for my billing addr…" at bounding box center [531, 216] width 474 height 652
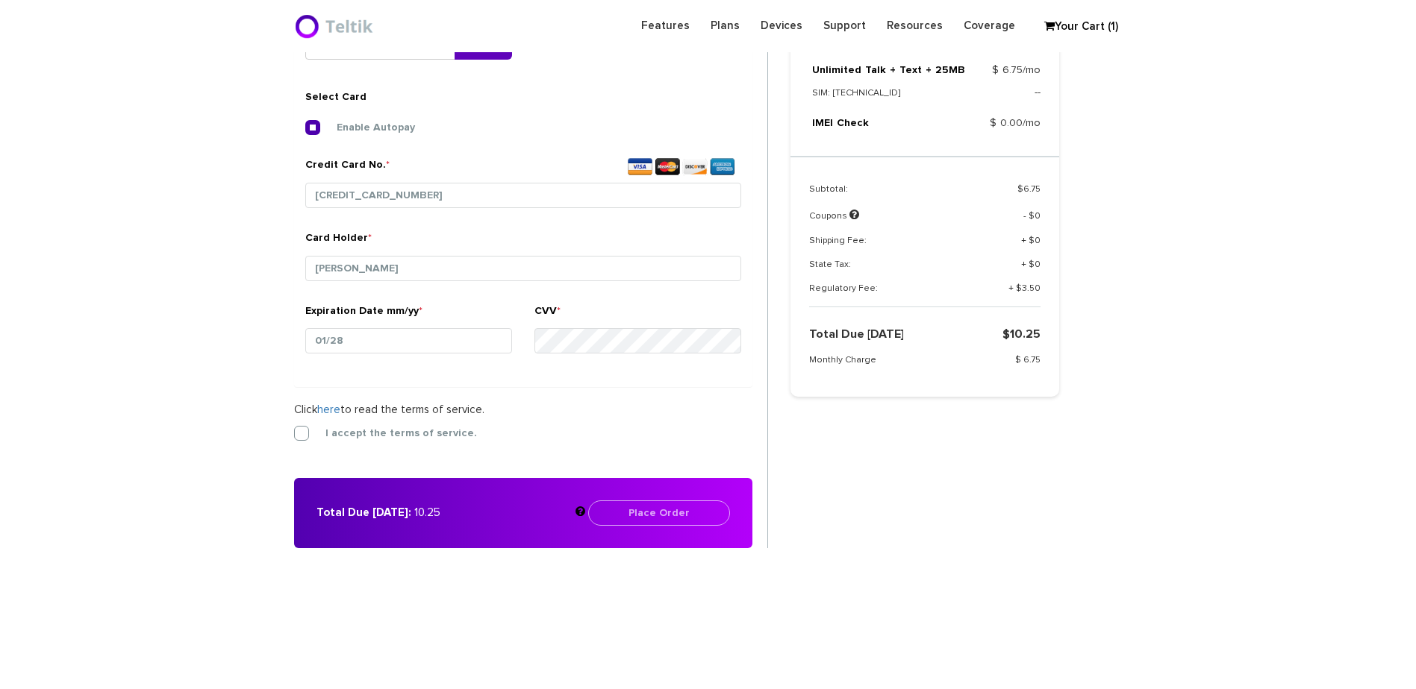
click at [335, 423] on form "2. Billing Info Billing Information Use my shipping address for my billing addr…" at bounding box center [531, 218] width 474 height 657
click at [326, 432] on label "I accept the terms of service." at bounding box center [390, 433] width 174 height 13
click at [294, 429] on input "I accept the terms of service." at bounding box center [294, 429] width 0 height 0
click at [695, 515] on button "Place Order" at bounding box center [659, 513] width 142 height 25
